Goal: Task Accomplishment & Management: Manage account settings

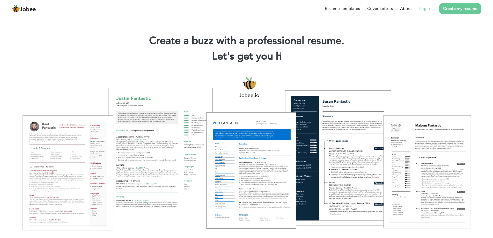
click at [426, 8] on link "Login" at bounding box center [425, 8] width 11 height 6
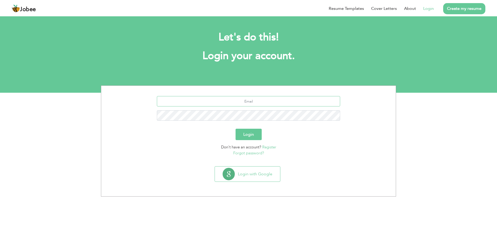
click at [285, 100] on input "text" at bounding box center [249, 101] width 184 height 10
click at [298, 102] on input "gulfamali2020@outlook.com" at bounding box center [249, 101] width 184 height 10
click at [260, 96] on section "peerji514@gmail.com Login Don't have an account? Register Forgot password?" at bounding box center [248, 125] width 287 height 78
click at [260, 102] on input "peerji514@gmail.com" at bounding box center [249, 101] width 184 height 10
paste input "gulfamseoexperts"
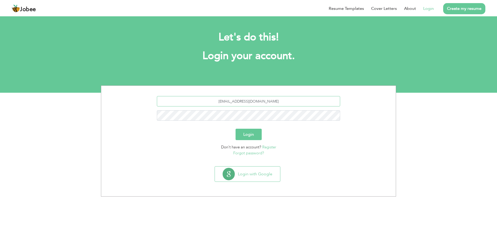
type input "gulfamseoexperts@gmail.com"
click at [253, 136] on button "Login" at bounding box center [249, 134] width 26 height 11
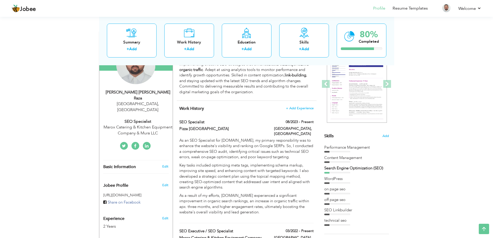
scroll to position [67, 0]
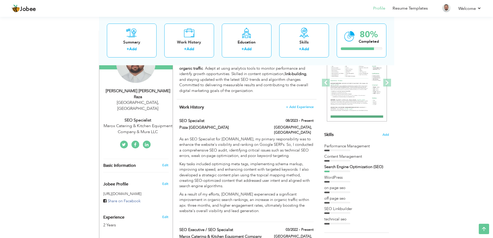
click at [335, 177] on div "WordPress" at bounding box center [357, 177] width 65 height 5
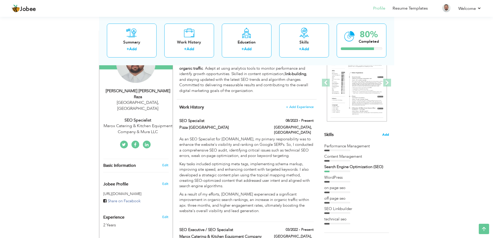
click at [384, 136] on span "Add" at bounding box center [386, 134] width 7 height 5
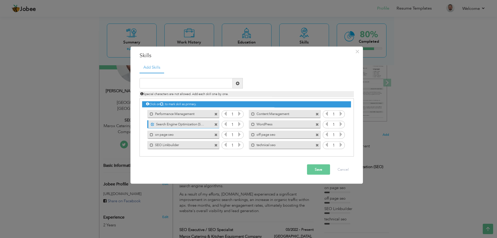
click at [240, 125] on icon at bounding box center [239, 124] width 5 height 5
click at [240, 124] on icon at bounding box center [239, 124] width 5 height 5
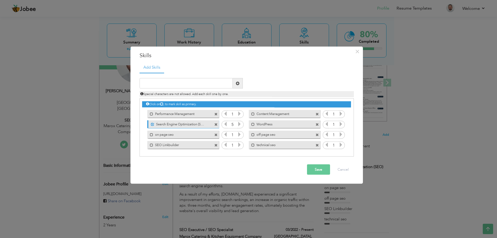
click at [240, 124] on icon at bounding box center [239, 124] width 5 height 5
click at [239, 144] on icon at bounding box center [239, 144] width 5 height 5
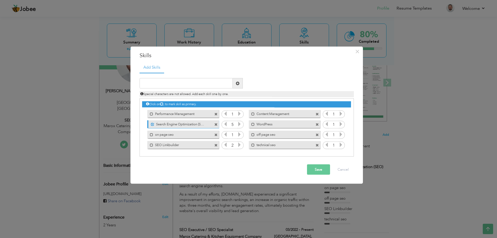
click at [239, 144] on icon at bounding box center [239, 144] width 5 height 5
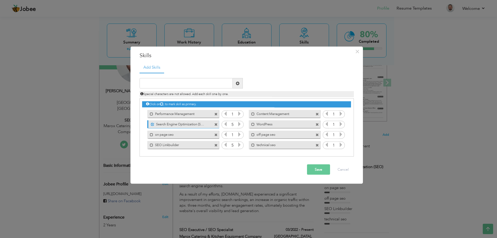
click at [341, 114] on icon at bounding box center [341, 113] width 5 height 5
click at [341, 123] on icon at bounding box center [341, 124] width 5 height 5
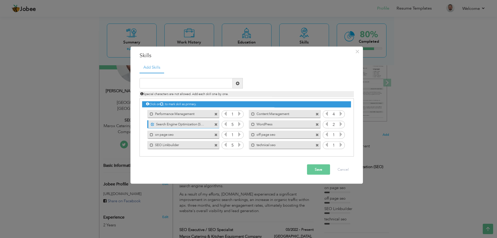
click at [341, 122] on icon at bounding box center [341, 124] width 5 height 5
click at [239, 116] on icon at bounding box center [239, 113] width 5 height 5
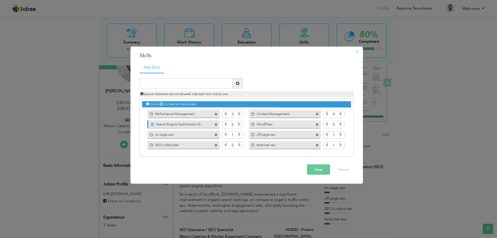
click at [239, 116] on icon at bounding box center [239, 113] width 5 height 5
click at [241, 135] on icon at bounding box center [239, 134] width 5 height 5
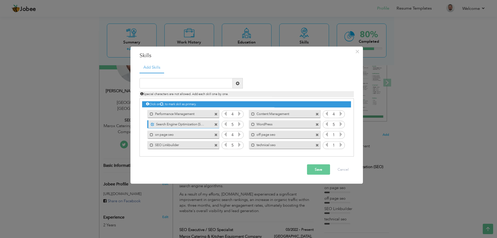
click at [241, 135] on icon at bounding box center [239, 134] width 5 height 5
click at [340, 146] on icon at bounding box center [341, 144] width 5 height 5
click at [327, 146] on icon at bounding box center [327, 144] width 5 height 5
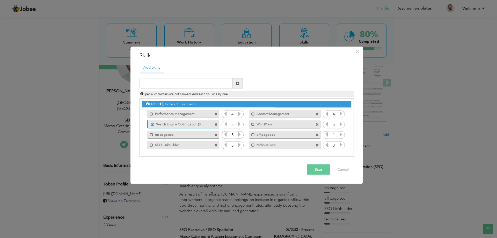
click at [341, 134] on icon at bounding box center [341, 134] width 5 height 5
click at [340, 113] on icon at bounding box center [341, 113] width 5 height 5
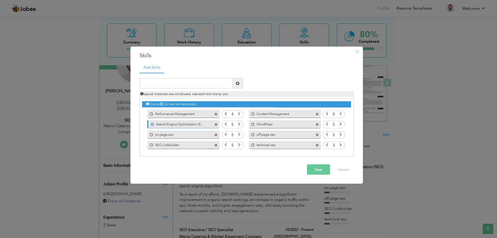
click at [327, 134] on icon at bounding box center [327, 134] width 5 height 5
click at [342, 135] on icon at bounding box center [341, 134] width 5 height 5
click at [197, 135] on label "on page seo" at bounding box center [179, 134] width 52 height 6
click at [318, 166] on button "Save" at bounding box center [318, 169] width 23 height 10
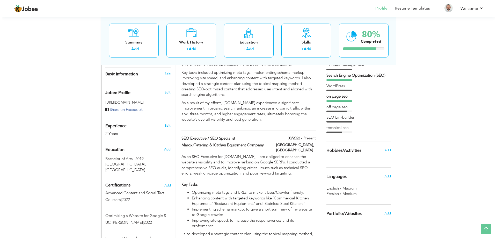
scroll to position [163, 0]
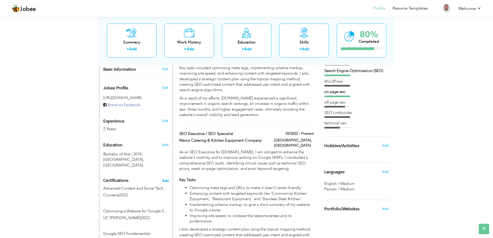
click at [164, 179] on span "Add" at bounding box center [165, 181] width 7 height 4
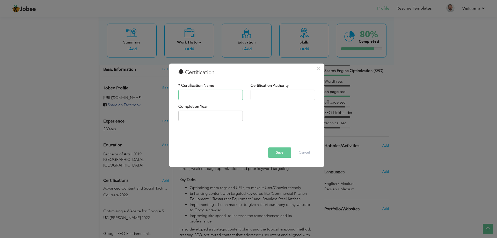
paste input "Excel Skills for Business Specialization"
type input "Excel Skills for Business Specialization"
click at [259, 94] on input "text" at bounding box center [283, 95] width 64 height 10
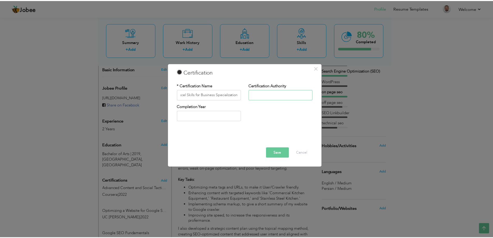
scroll to position [0, 0]
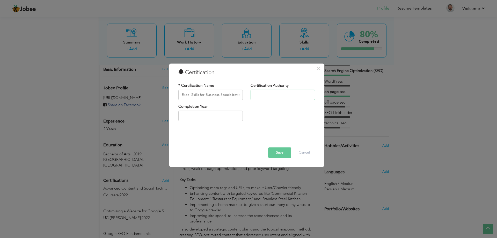
paste input "([GEOGRAPHIC_DATA])"
type input "Coursera ([GEOGRAPHIC_DATA])"
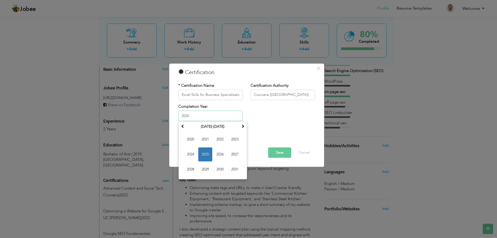
click at [190, 116] on input "2025" at bounding box center [210, 116] width 64 height 10
click at [214, 113] on input "2025" at bounding box center [210, 116] width 64 height 10
click at [239, 143] on span "2023" at bounding box center [235, 140] width 14 height 14
type input "2023"
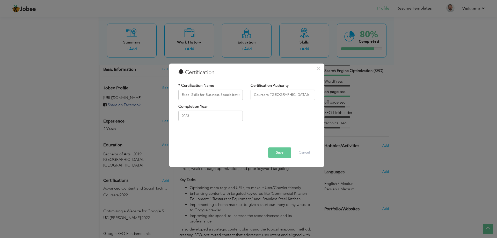
click at [281, 154] on button "Save" at bounding box center [279, 152] width 23 height 10
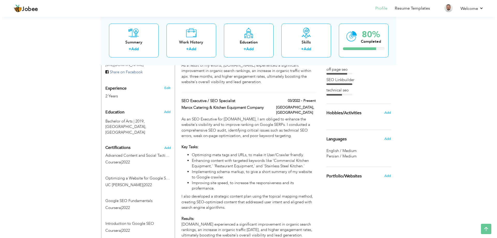
scroll to position [196, 0]
click at [164, 147] on span "Add" at bounding box center [165, 149] width 7 height 4
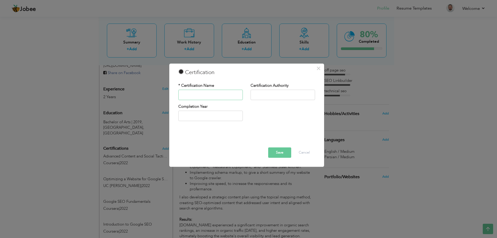
paste input "Microsoft 365 Fundamentals Specialization"
type input "Microsoft 365 Fundamentals Specialization"
click at [262, 97] on input "text" at bounding box center [283, 95] width 64 height 10
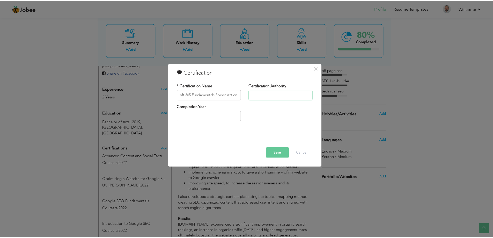
scroll to position [0, 0]
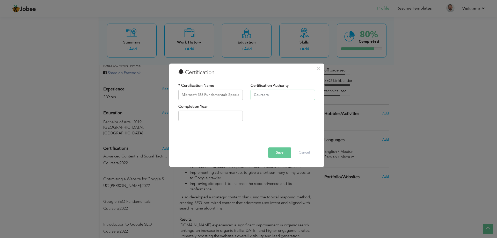
paste input "(Microsoft)"
click at [268, 96] on input "Coursera(Microsoft)" at bounding box center [283, 95] width 64 height 10
type input "Coursera (Microsoft)"
click at [212, 115] on input "text" at bounding box center [210, 116] width 64 height 10
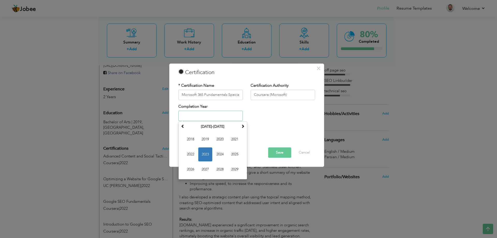
click at [222, 114] on input "text" at bounding box center [210, 116] width 64 height 10
click at [187, 152] on span "2022" at bounding box center [191, 155] width 14 height 14
type input "2022"
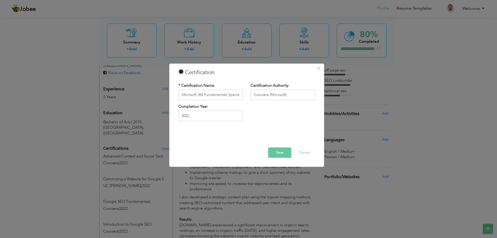
click at [281, 154] on button "Save" at bounding box center [279, 152] width 23 height 10
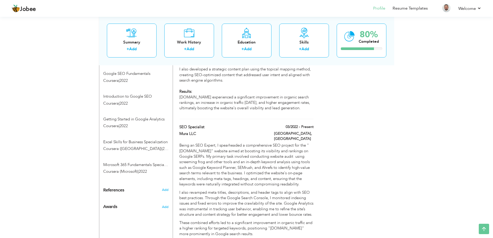
scroll to position [317, 0]
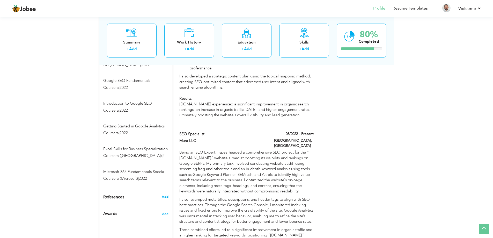
click at [162, 195] on span "Add" at bounding box center [165, 197] width 7 height 5
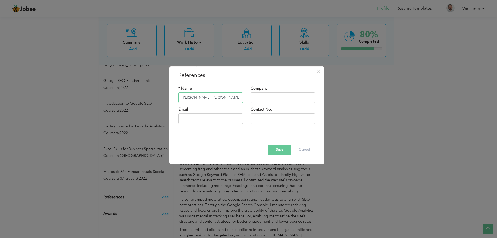
type input "[PERSON_NAME] [PERSON_NAME]"
click at [262, 99] on input "text" at bounding box center [283, 97] width 64 height 10
type input "This Marketing"
click at [220, 118] on input "text" at bounding box center [210, 118] width 64 height 10
drag, startPoint x: 209, startPoint y: 97, endPoint x: 165, endPoint y: 98, distance: 43.3
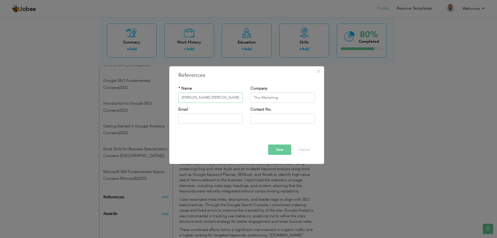
click at [165, 98] on div "× References * Name [PERSON_NAME] [PERSON_NAME] Company This Marketing Email Co…" at bounding box center [248, 119] width 497 height 238
type input "[PERSON_NAME]"
click at [221, 122] on input "text" at bounding box center [210, 118] width 64 height 10
type input "[PERSON_NAME][EMAIL_ADDRESS][DOMAIN_NAME]"
click at [262, 116] on input "text" at bounding box center [283, 118] width 64 height 10
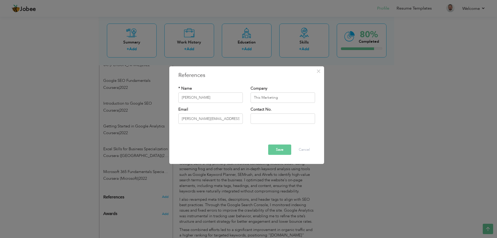
click at [276, 148] on button "Save" at bounding box center [279, 150] width 23 height 10
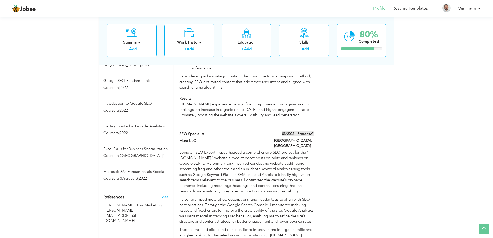
click at [311, 135] on span at bounding box center [312, 134] width 4 height 4
type input "SEO Specialist"
type input "Mura LLC"
type input "03/2022"
type input "[GEOGRAPHIC_DATA]"
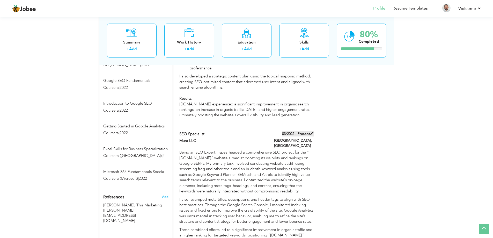
type input "[GEOGRAPHIC_DATA]"
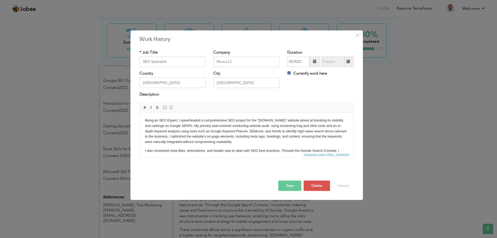
click at [289, 74] on input "Currently work here" at bounding box center [289, 72] width 3 height 3
checkbox input "false"
click at [329, 62] on input "09/2025" at bounding box center [333, 61] width 24 height 10
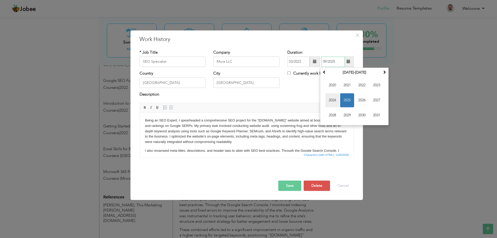
click at [332, 98] on span "2024" at bounding box center [333, 100] width 14 height 14
click at [370, 102] on span "Aug" at bounding box center [377, 100] width 14 height 14
type input "08/2024"
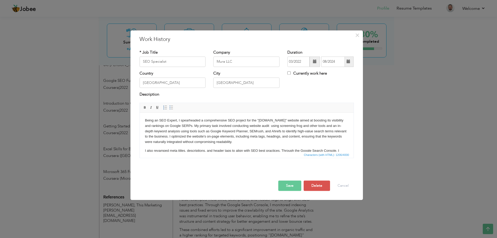
click at [290, 186] on button "Save" at bounding box center [289, 186] width 23 height 10
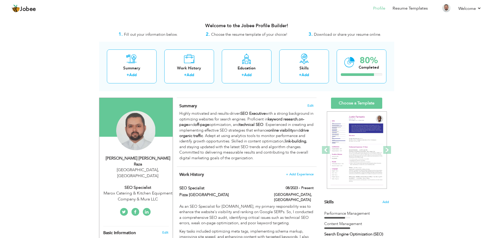
scroll to position [208, 0]
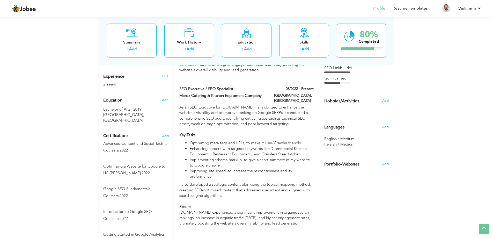
click at [136, 81] on div "2 Years" at bounding box center [129, 84] width 53 height 6
type input "[PERSON_NAME] [PERSON_NAME]"
type input "[PERSON_NAME]"
type input "03018846668"
select select "number:166"
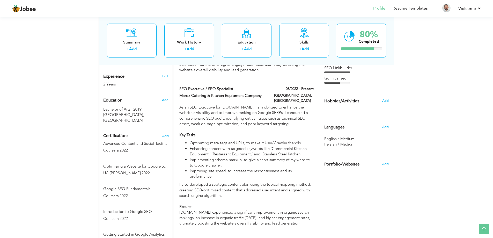
type input "[GEOGRAPHIC_DATA]"
select select "number:4"
type input "Marox Catering & Kitchen Equipment Company & Mura LLC"
type input "SEO Specialist"
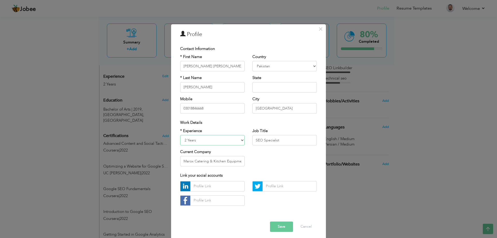
click at [238, 142] on select "Entry Level Less than 1 Year 1 Year 2 Years 3 Years 4 Years 5 Years 6 Years 7 Y…" at bounding box center [212, 140] width 64 height 10
select select "number:5"
click at [180, 135] on select "Entry Level Less than 1 Year 1 Year 2 Years 3 Years 4 Years 5 Years 6 Years 7 Y…" at bounding box center [212, 140] width 64 height 10
click at [284, 226] on button "Save" at bounding box center [281, 226] width 23 height 10
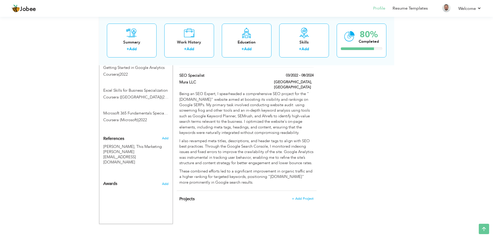
scroll to position [375, 0]
click at [165, 136] on span "Add" at bounding box center [165, 138] width 7 height 5
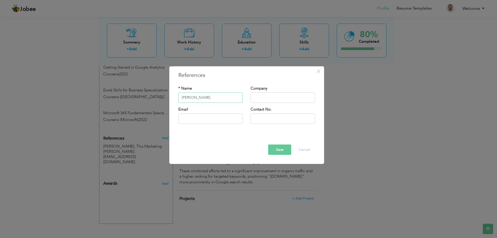
type input "[PERSON_NAME]"
click at [269, 97] on input "text" at bounding box center [283, 97] width 64 height 10
click at [193, 120] on input "text" at bounding box center [210, 118] width 64 height 10
paste input "[EMAIL_ADDRESS][DOMAIN_NAME]"
type input "[EMAIL_ADDRESS][DOMAIN_NAME]"
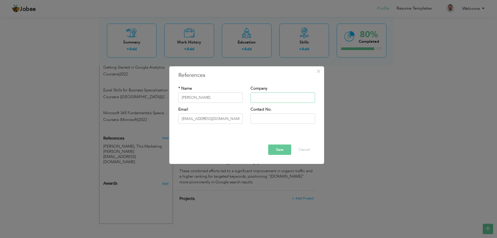
click at [264, 99] on input "text" at bounding box center [283, 97] width 64 height 10
type input "F"
type input "Data Lab Solution"
click at [276, 119] on input "text" at bounding box center [283, 118] width 64 height 10
paste input "[PHONE_NUMBER]"
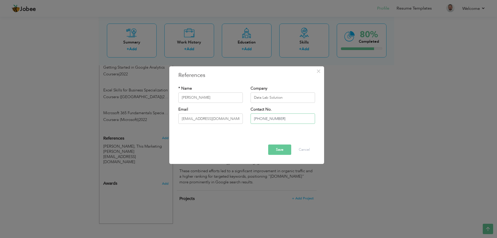
click at [261, 117] on input "[PHONE_NUMBER]" at bounding box center [283, 118] width 64 height 10
type input "0308 9253947"
click at [284, 97] on input "Data Lab Solution" at bounding box center [283, 97] width 64 height 10
type input "Data Lab Solutions"
click at [274, 148] on button "Save" at bounding box center [279, 150] width 23 height 10
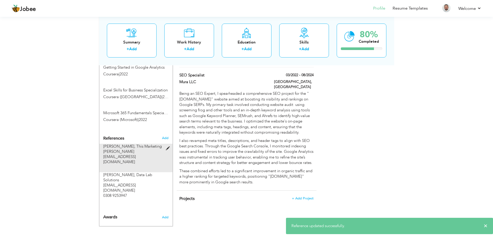
click at [168, 147] on span at bounding box center [169, 149] width 6 height 4
type input "[PERSON_NAME]"
type input "This Marketing"
type input "[PERSON_NAME][EMAIL_ADDRESS][DOMAIN_NAME]"
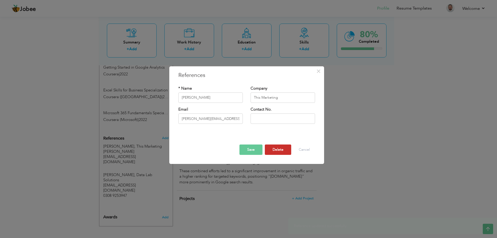
click at [276, 149] on button "Delete" at bounding box center [278, 150] width 26 height 10
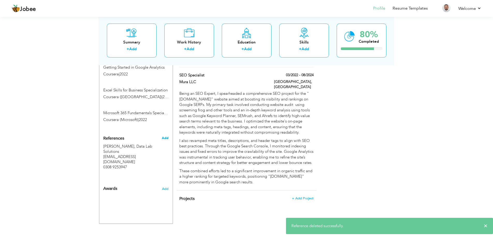
click at [166, 136] on span "Add" at bounding box center [165, 138] width 7 height 5
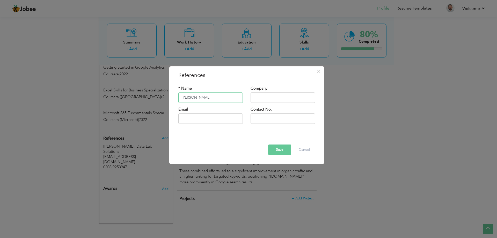
type input "[PERSON_NAME]"
click at [286, 94] on input "text" at bounding box center [283, 97] width 64 height 10
click at [261, 99] on input "This Marketing" at bounding box center [283, 97] width 64 height 10
type input "This is Marketing"
click at [213, 118] on input "text" at bounding box center [210, 118] width 64 height 10
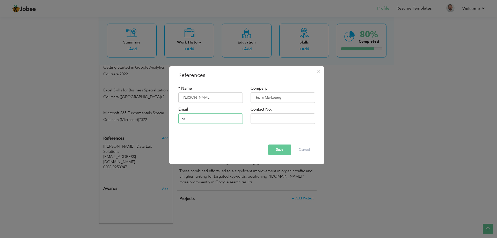
type input "[PERSON_NAME][EMAIL_ADDRESS][DOMAIN_NAME]"
click at [284, 151] on button "Save" at bounding box center [279, 150] width 23 height 10
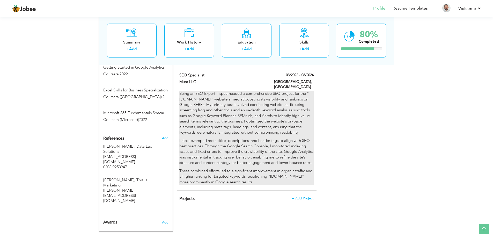
scroll to position [167, 0]
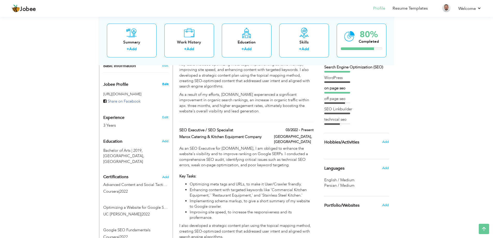
click at [163, 82] on span "Edit" at bounding box center [165, 84] width 6 height 5
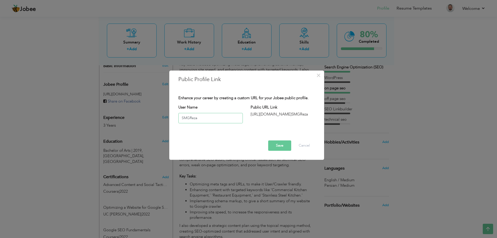
type input "SMGReza"
click at [279, 146] on button "Save" at bounding box center [279, 145] width 23 height 10
